Goal: Task Accomplishment & Management: Use online tool/utility

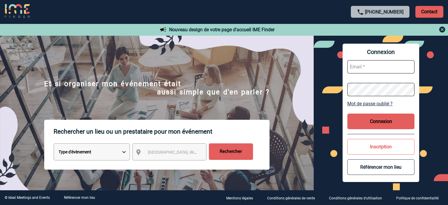
type input "[PERSON_NAME][EMAIL_ADDRESS][DOMAIN_NAME]"
click at [377, 122] on button "Connexion" at bounding box center [380, 121] width 67 height 16
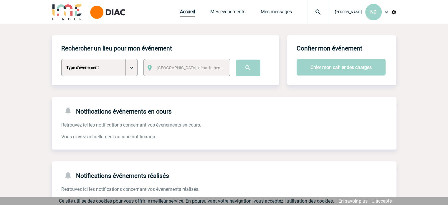
click at [130, 63] on select "Type d'évènement Séminaire avec nuitée Séminaire sans nuitée Repas de groupe Te…" at bounding box center [99, 67] width 76 height 17
select select "3"
click at [61, 59] on select "Type d'évènement Séminaire avec nuitée Séminaire sans nuitée Repas de groupe Te…" at bounding box center [99, 67] width 76 height 17
click at [197, 68] on span "[GEOGRAPHIC_DATA], département, région..." at bounding box center [198, 67] width 82 height 5
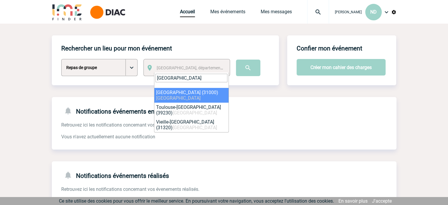
type input "TOULOUSE"
select select "31088"
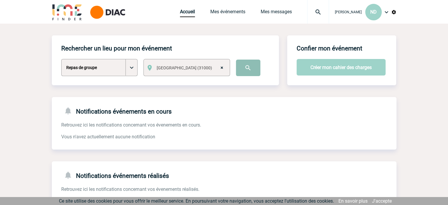
click at [254, 67] on input "image" at bounding box center [248, 67] width 24 height 16
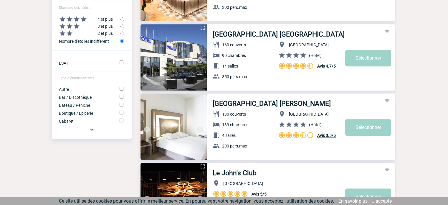
scroll to position [319, 0]
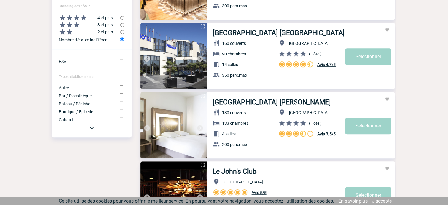
click at [89, 131] on img at bounding box center [91, 127] width 7 height 7
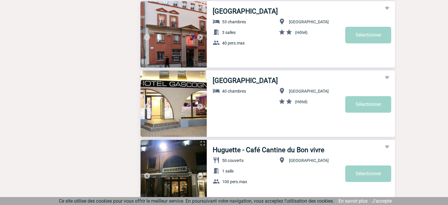
scroll to position [1979, 0]
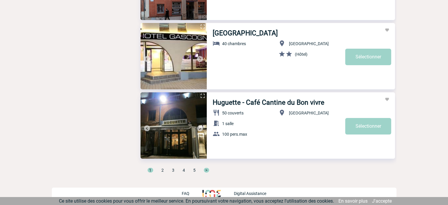
click at [164, 169] on div "1 2 3 4 5 >" at bounding box center [267, 172] width 254 height 11
click at [163, 169] on span "2" at bounding box center [162, 169] width 2 height 5
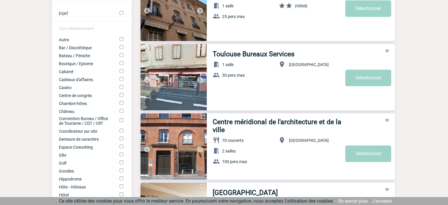
scroll to position [0, 0]
